Goal: Transaction & Acquisition: Register for event/course

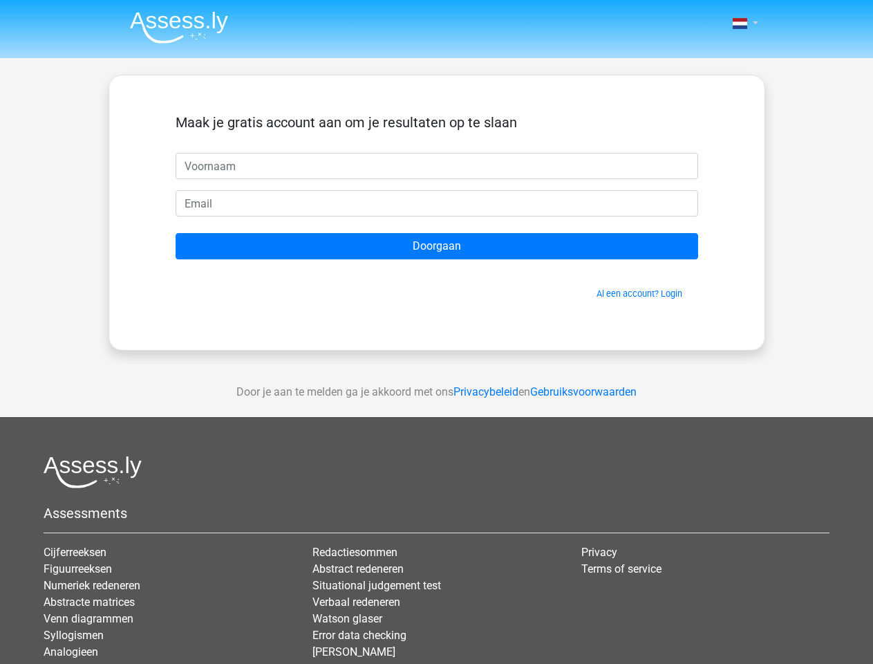
click at [741, 23] on span at bounding box center [740, 23] width 15 height 11
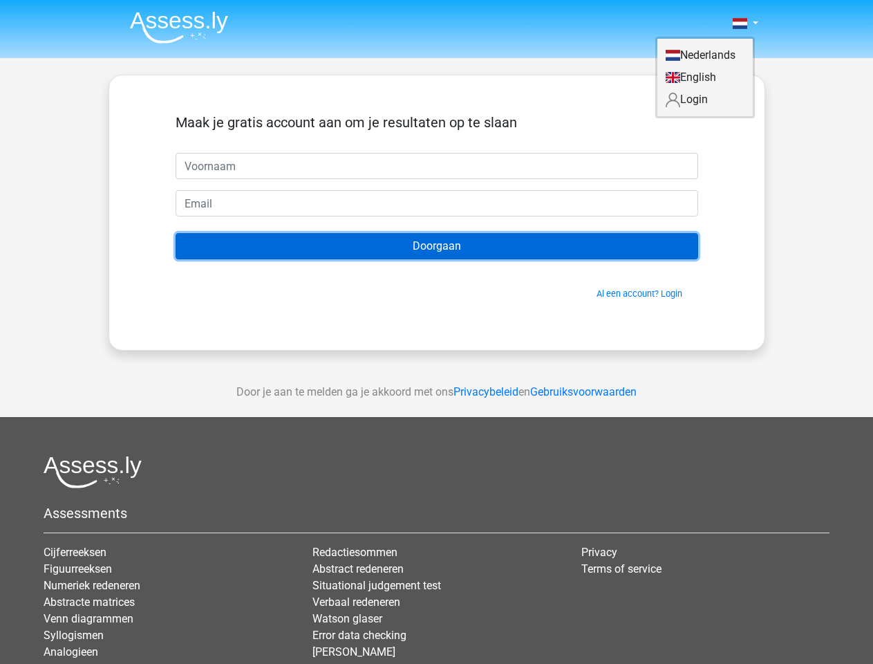
click at [437, 246] on input "Doorgaan" at bounding box center [437, 246] width 523 height 26
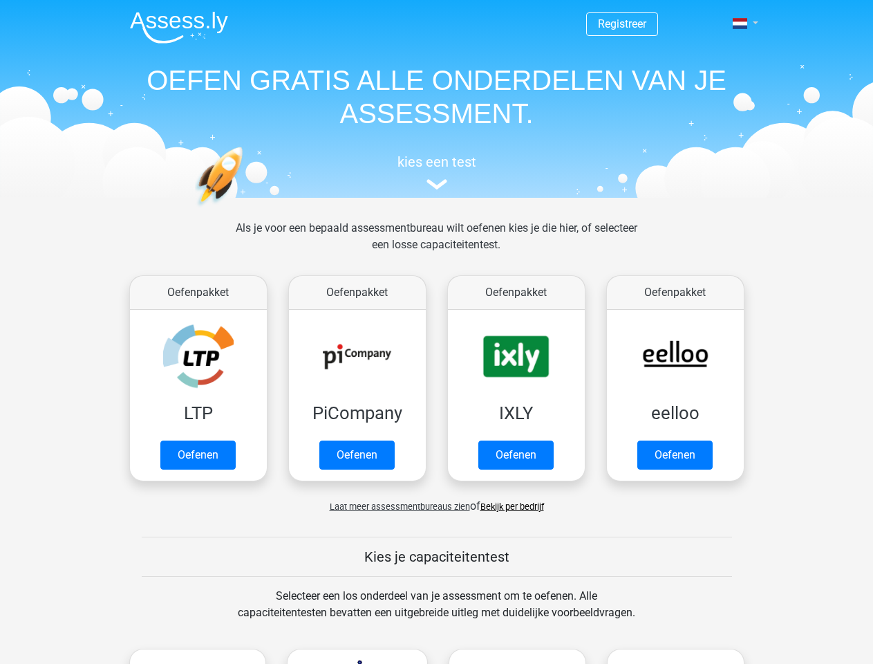
click at [741, 23] on span at bounding box center [740, 23] width 15 height 11
click at [396, 506] on span "Laat meer assessmentbureaus zien" at bounding box center [400, 506] width 140 height 10
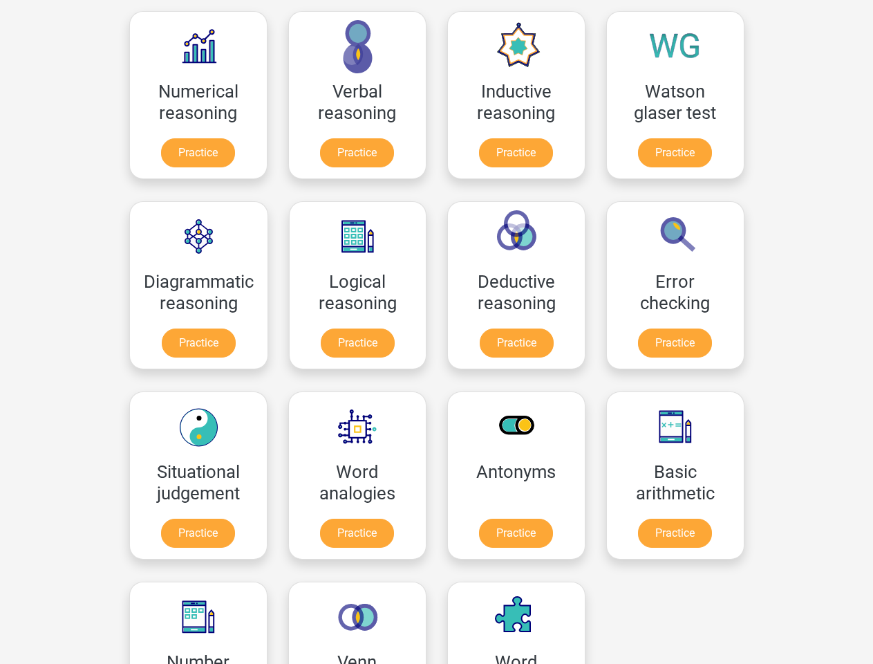
scroll to position [220, 0]
